Goal: Transaction & Acquisition: Purchase product/service

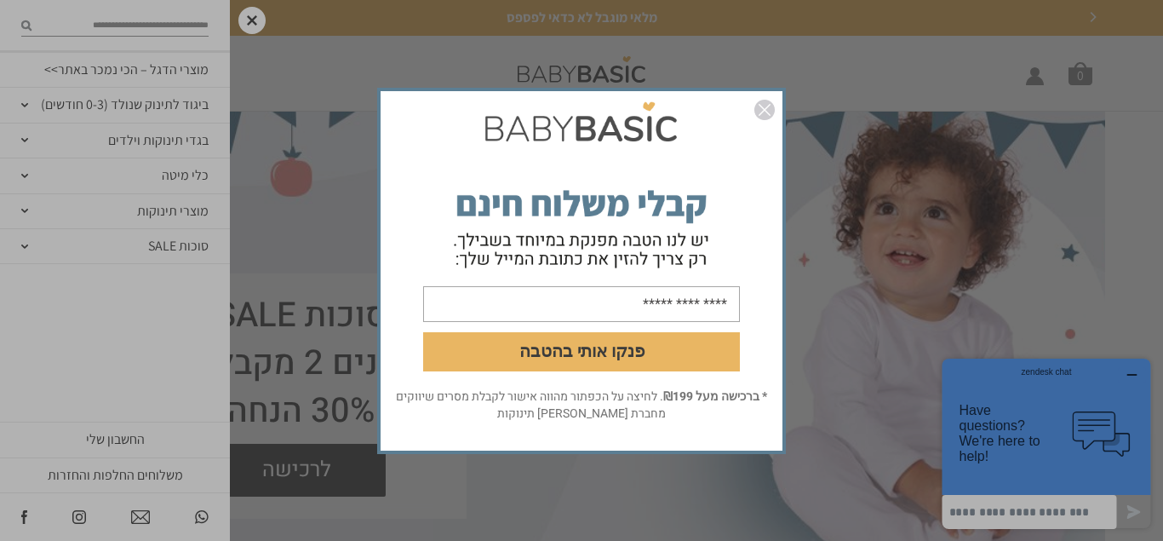
click at [767, 107] on img "סגור" at bounding box center [764, 110] width 20 height 20
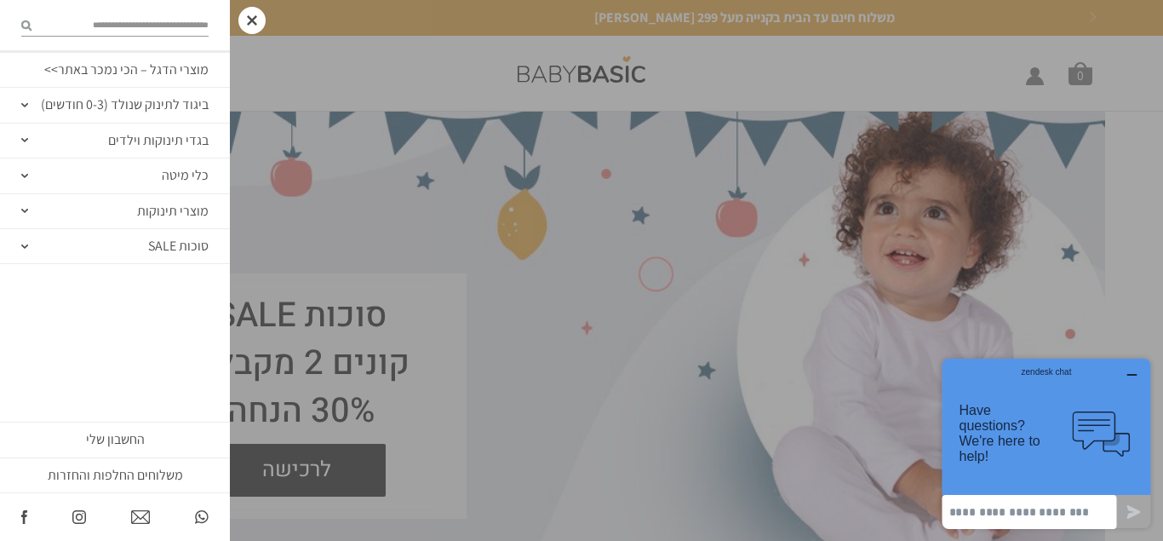
click at [249, 10] on div at bounding box center [251, 20] width 27 height 27
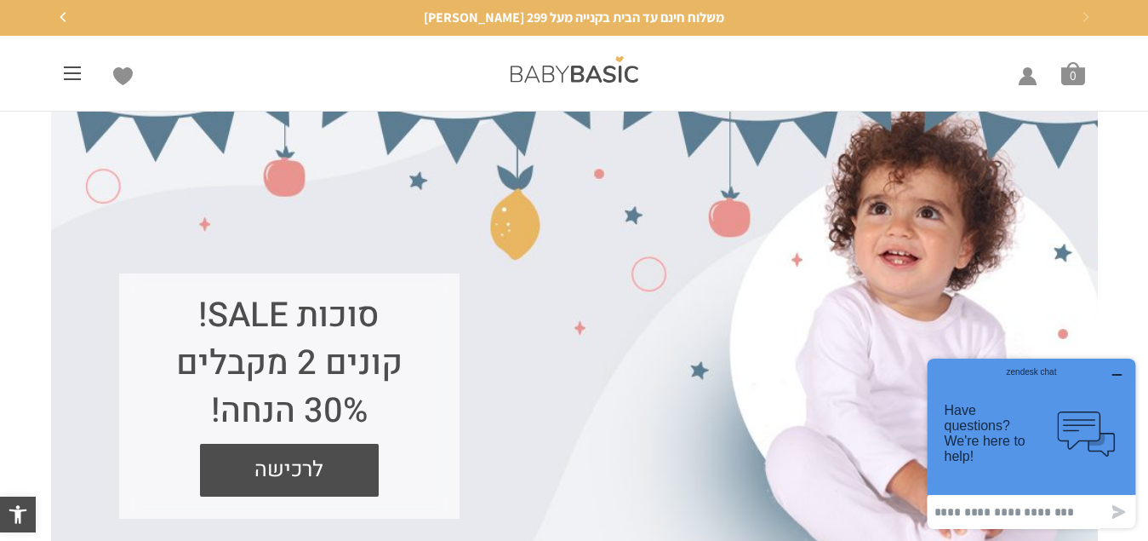
click at [1088, 19] on div "משלוח חינם עד הבית בקנייה מעל 299 שקלים" at bounding box center [574, 18] width 1047 height 19
click at [1071, 14] on div "משלוח חינם עד הבית בקנייה מעל 299 שקלים" at bounding box center [569, 18] width 1047 height 19
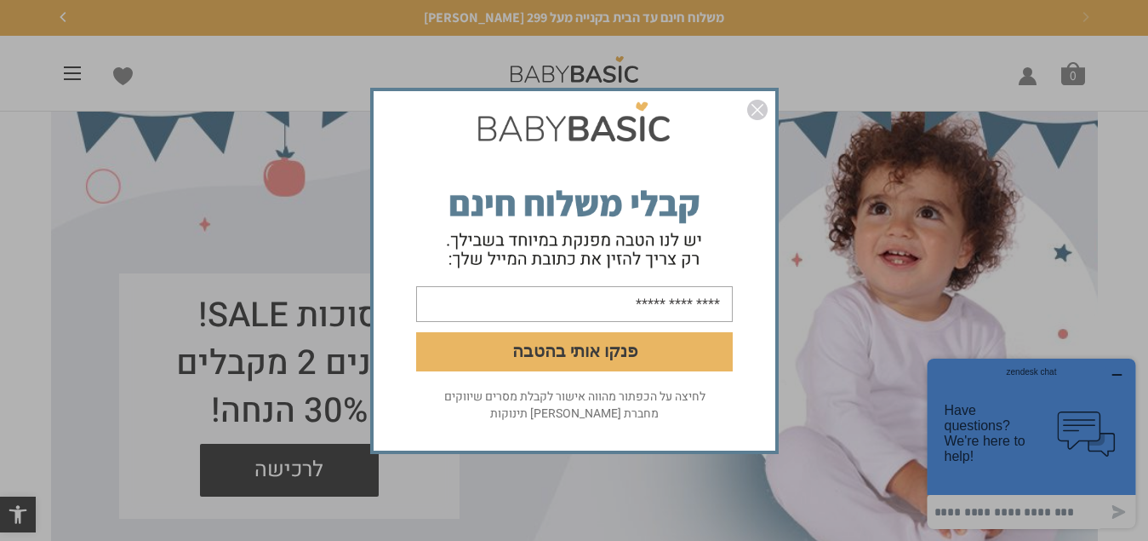
click at [758, 109] on img "סגור" at bounding box center [757, 110] width 20 height 20
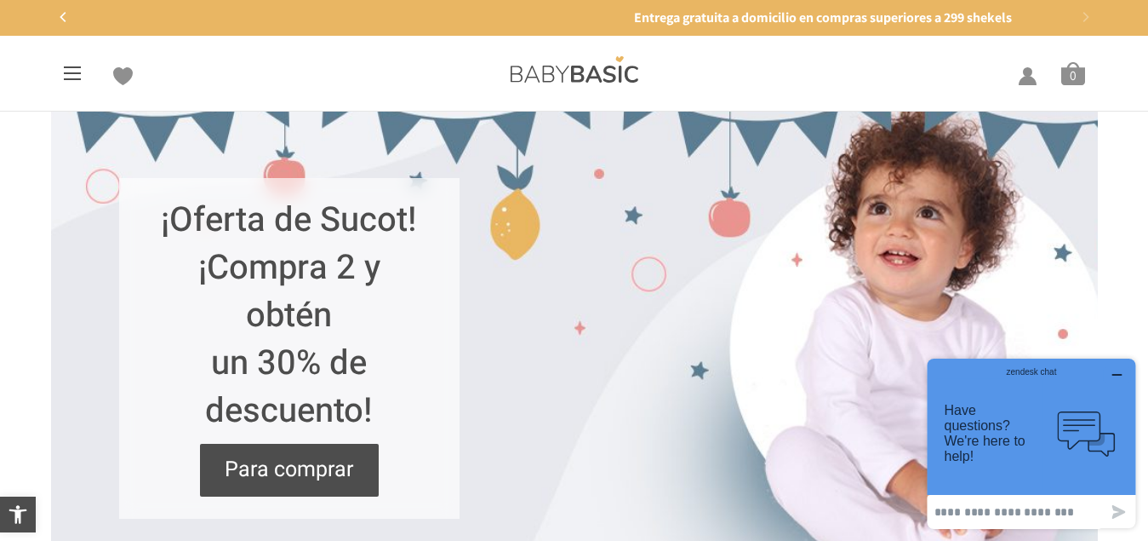
click at [74, 67] on span at bounding box center [72, 67] width 17 height 2
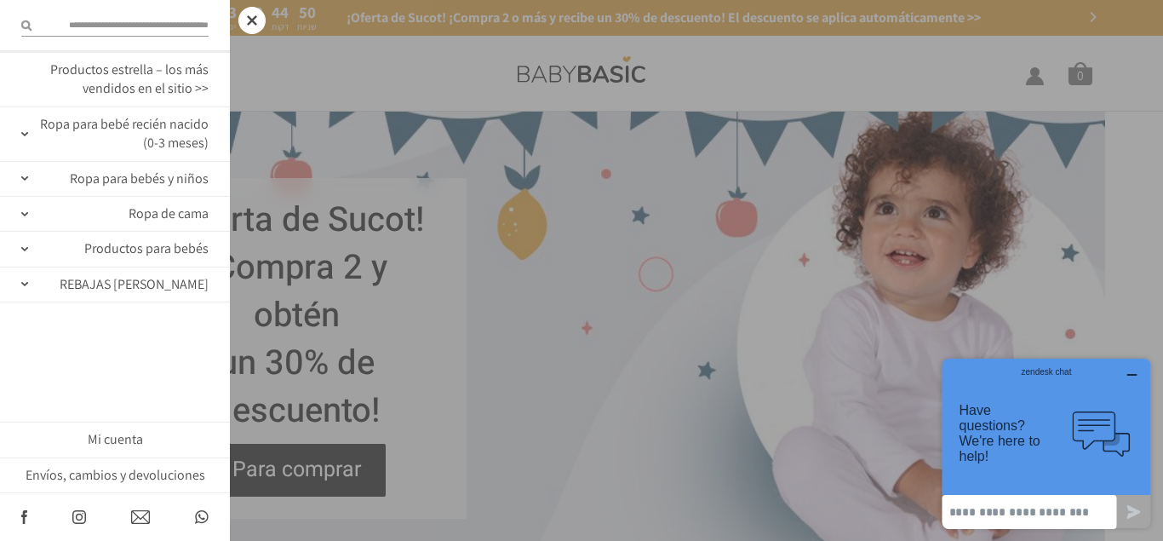
click at [174, 78] on link "Productos estrella – los más vendidos en el sitio >>" at bounding box center [115, 80] width 230 height 54
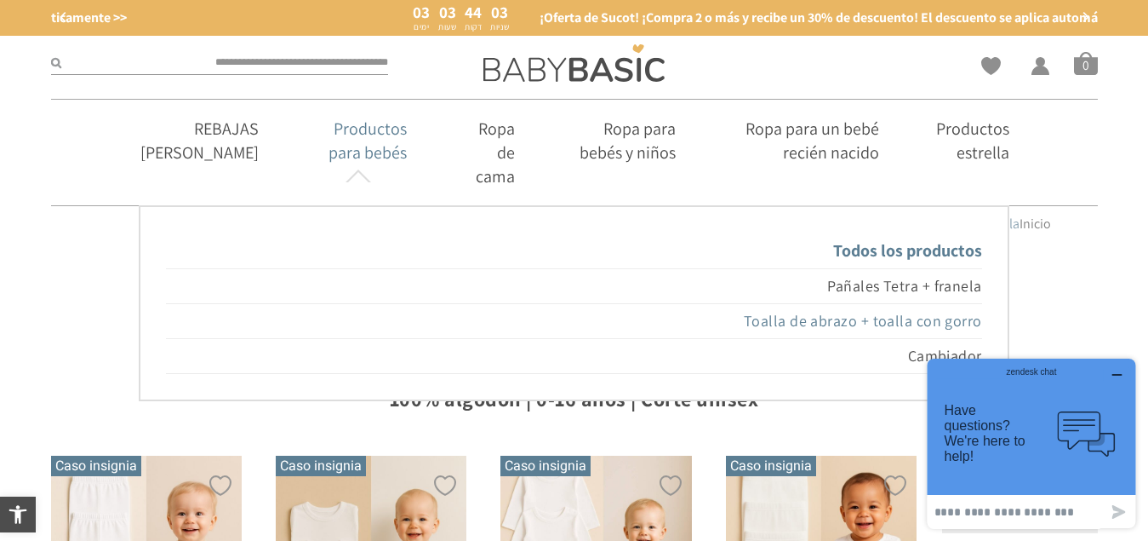
click at [836, 311] on font "Toalla de abrazo + toalla con gorro" at bounding box center [863, 321] width 238 height 20
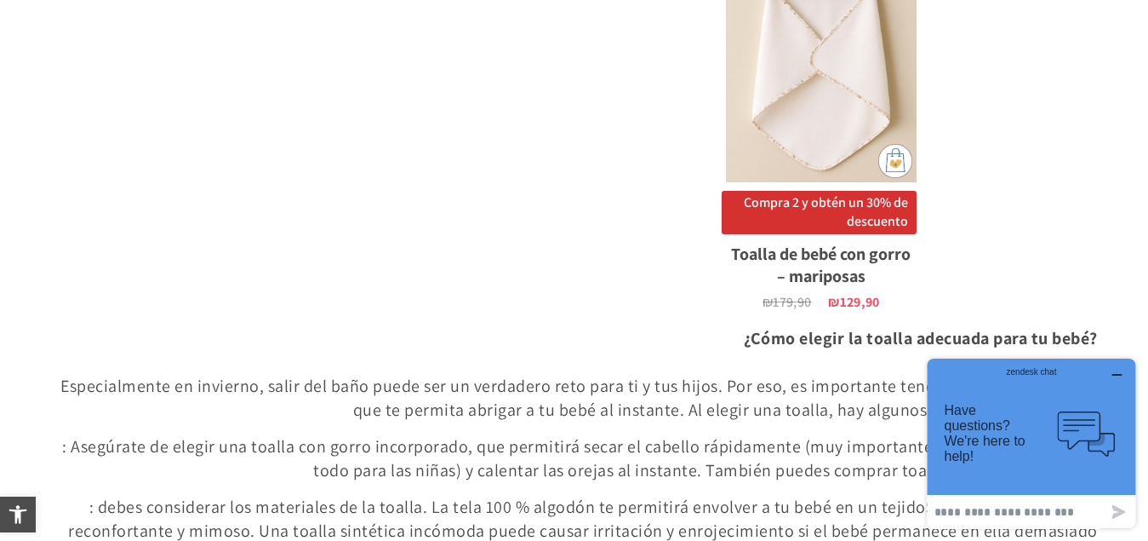
scroll to position [2128, 0]
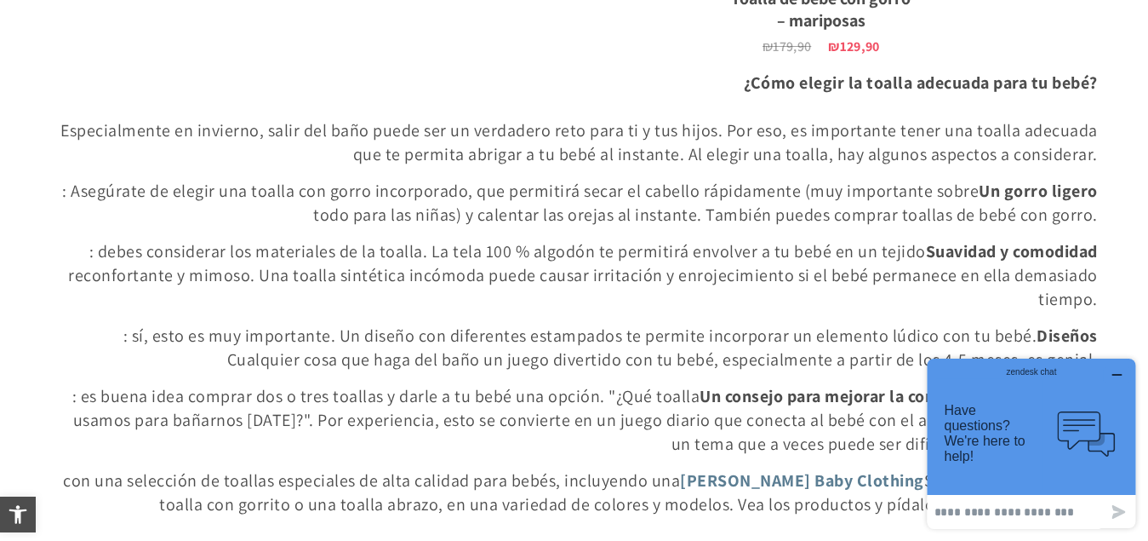
click at [1116, 374] on icon "button" at bounding box center [1118, 375] width 14 height 14
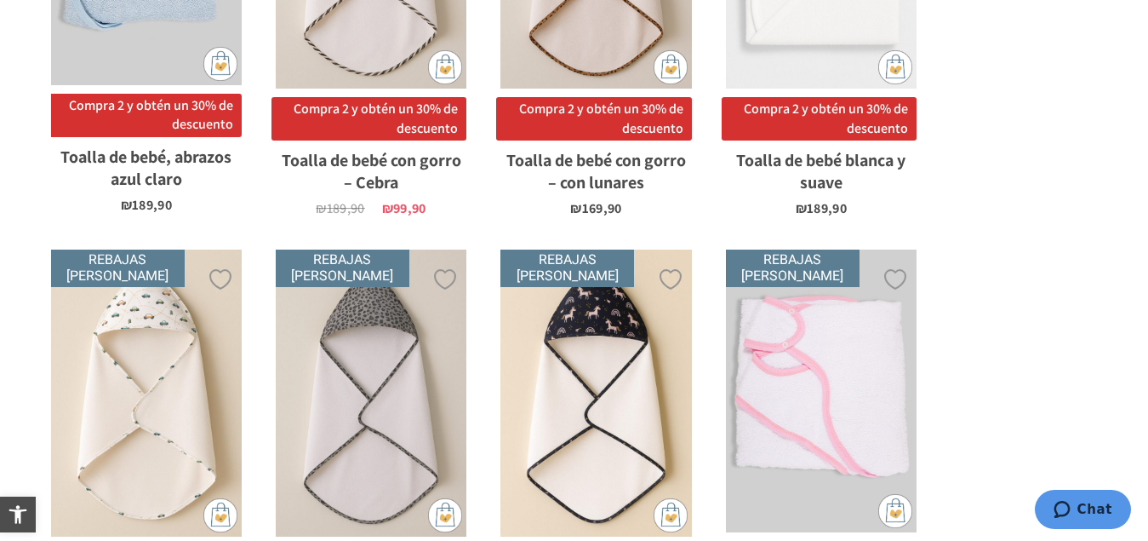
scroll to position [766, 0]
